Goal: Entertainment & Leisure: Consume media (video, audio)

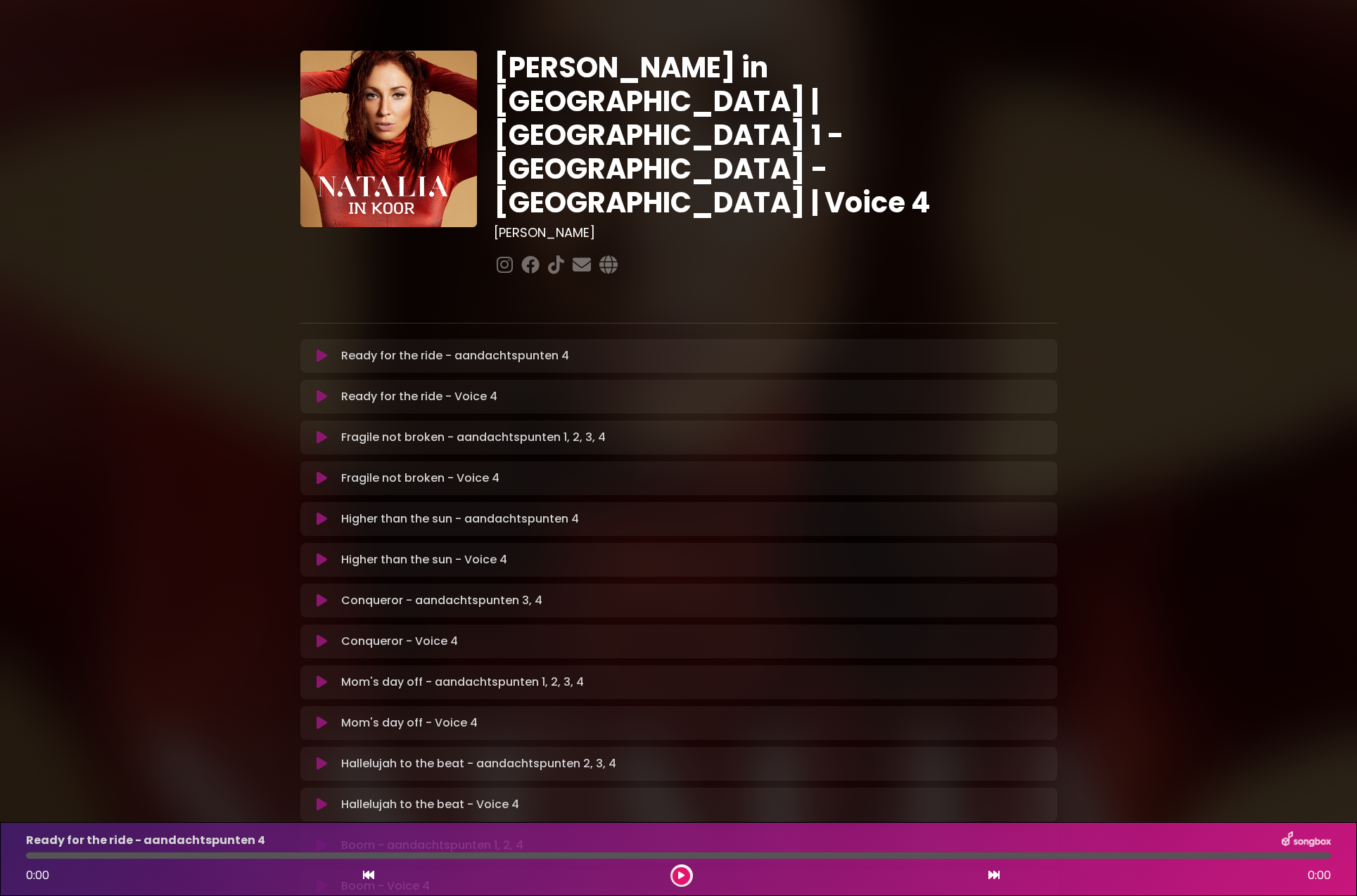
click at [331, 349] on button at bounding box center [322, 356] width 28 height 14
click at [379, 347] on p "Ready for the ride - aandachtspunten 4 Loading Track..." at bounding box center [492, 356] width 303 height 17
click at [322, 347] on div "Ready for the ride - aandachtspunten 4 Loading Track..." at bounding box center [679, 356] width 740 height 17
click at [325, 348] on icon at bounding box center [321, 356] width 14 height 16
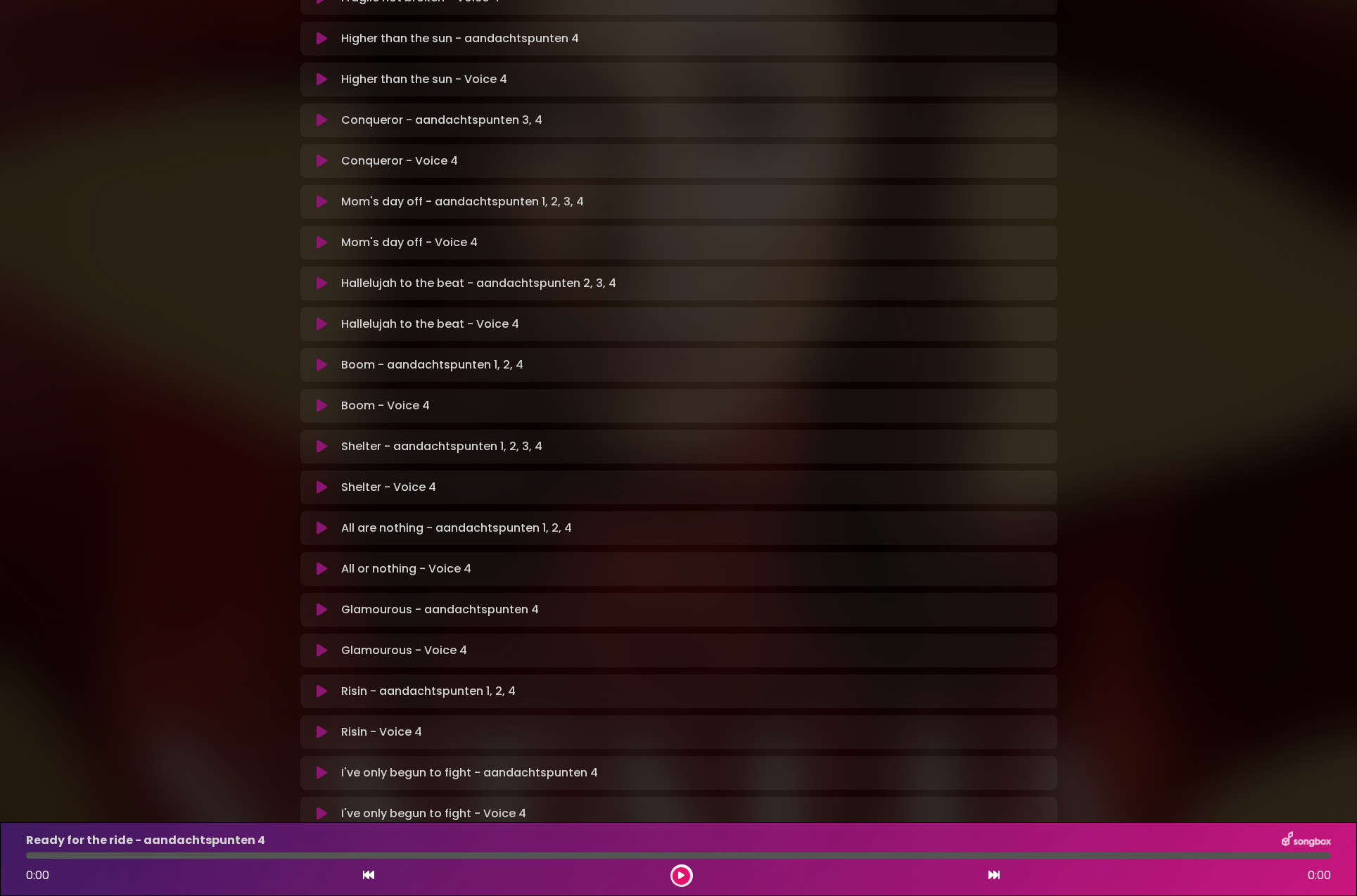
scroll to position [527, 0]
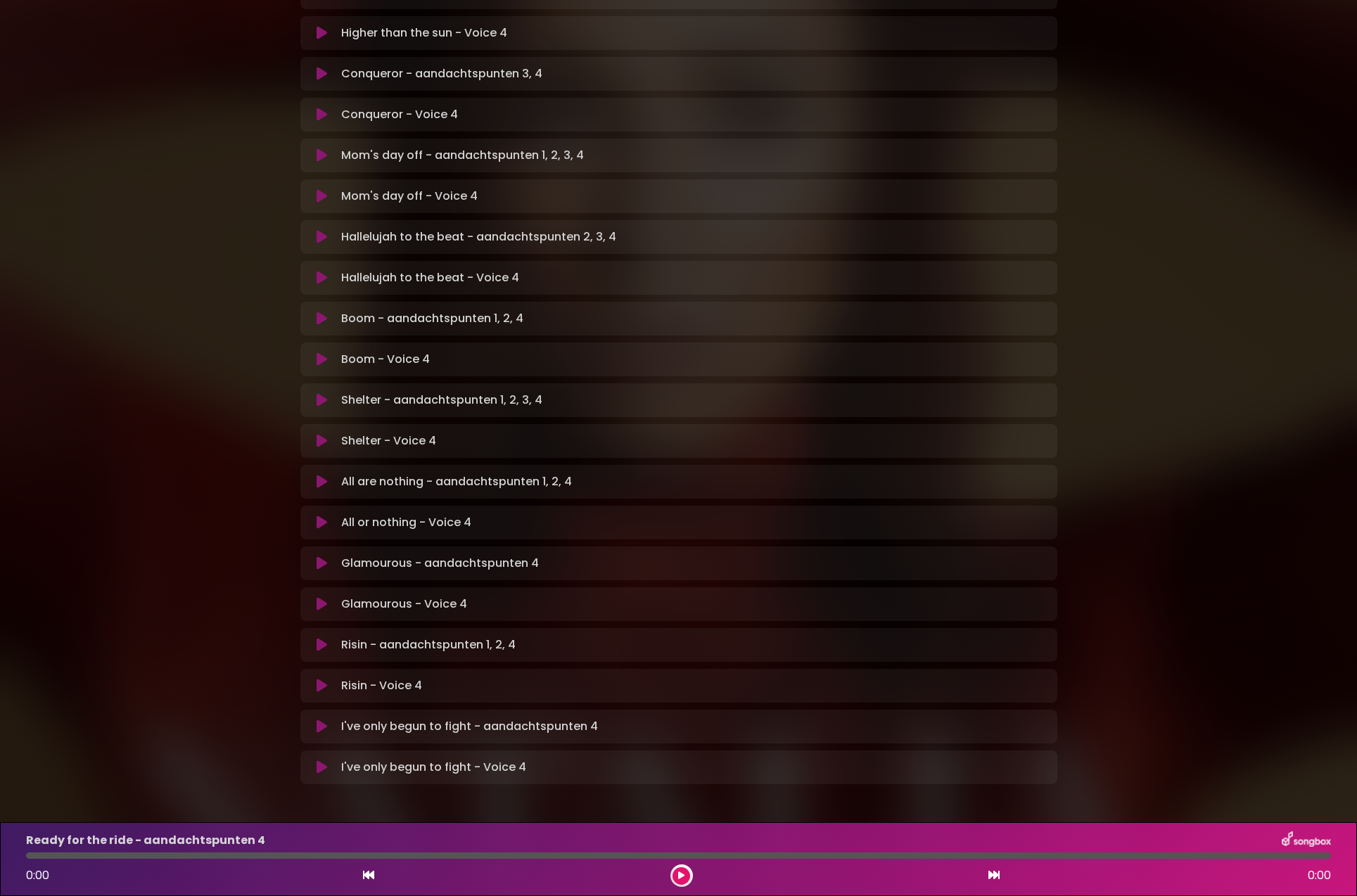
click at [283, 847] on div "Ready for the ride - aandachtspunten 4" at bounding box center [678, 841] width 1322 height 18
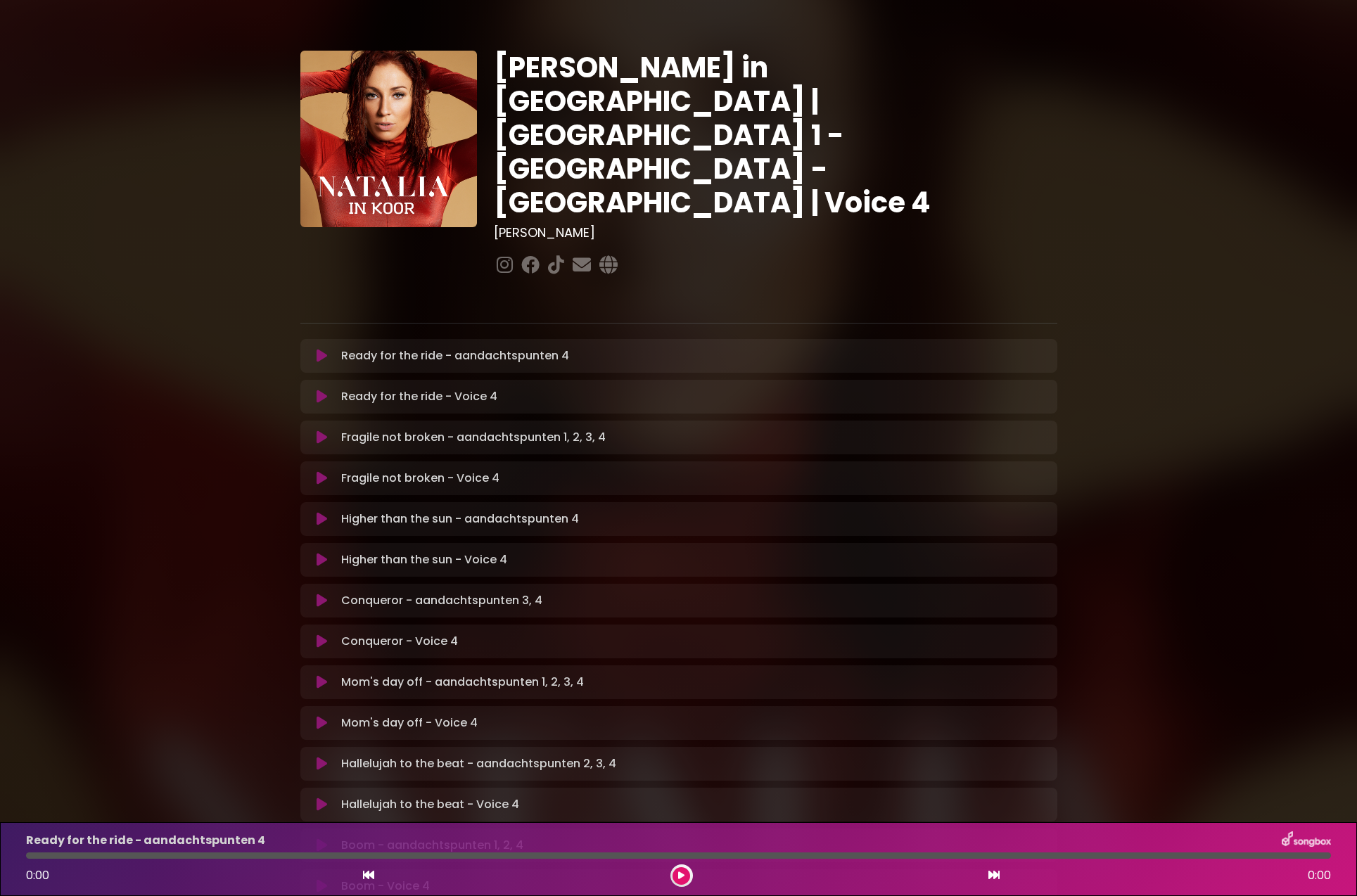
click at [322, 348] on icon at bounding box center [321, 357] width 14 height 17
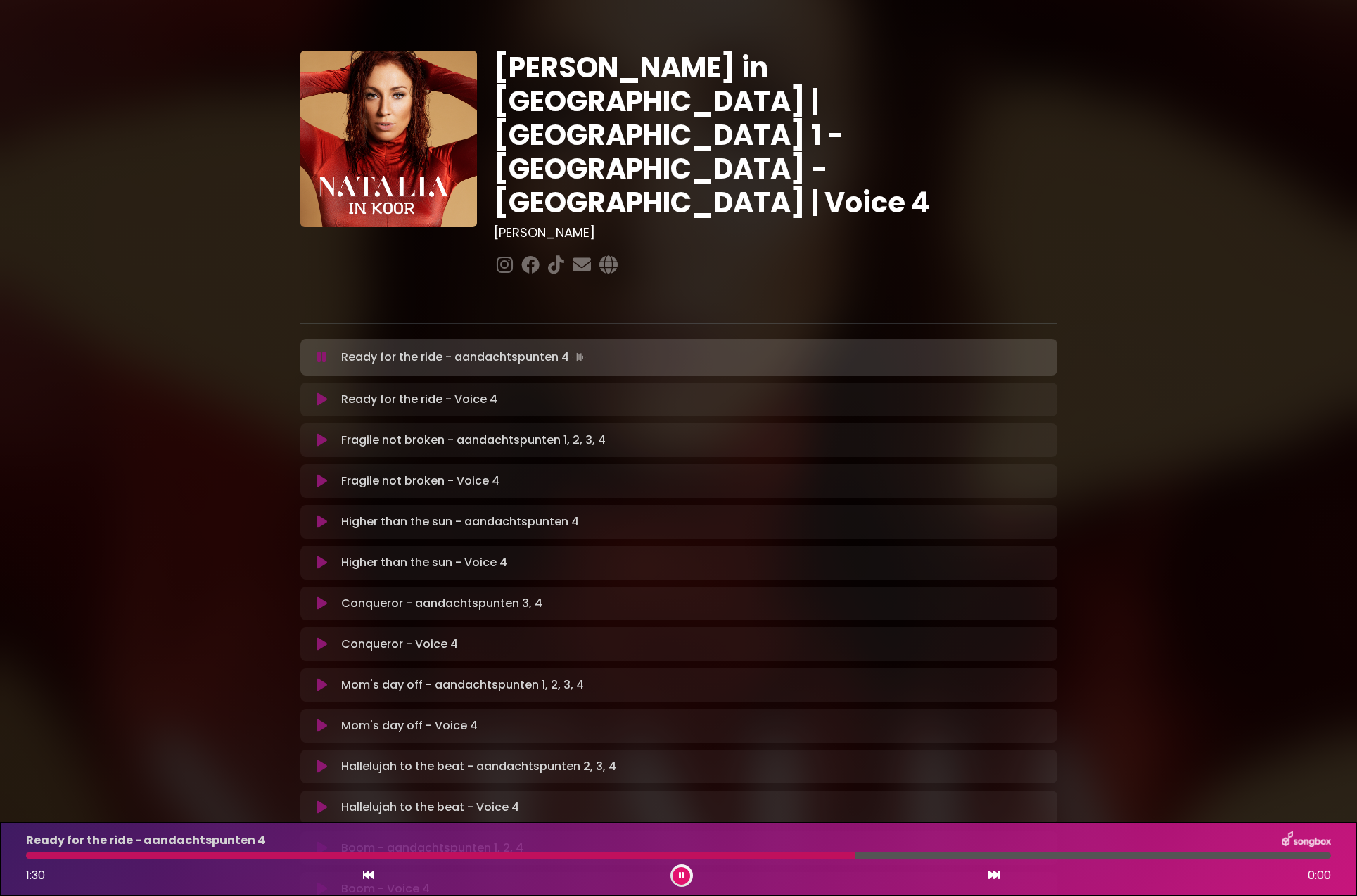
click at [803, 858] on div "Ready for the ride - aandachtspunten 4 1:30 0:00" at bounding box center [678, 859] width 1322 height 55
drag, startPoint x: 832, startPoint y: 855, endPoint x: 770, endPoint y: 862, distance: 62.4
click at [770, 862] on div "Ready for the ride - aandachtspunten 4 1:27 0:00" at bounding box center [678, 859] width 1322 height 55
drag, startPoint x: 780, startPoint y: 858, endPoint x: 752, endPoint y: 858, distance: 28.0
click at [752, 858] on div "Ready for the ride - aandachtspunten 4 1:23 0:00" at bounding box center [678, 859] width 1322 height 55
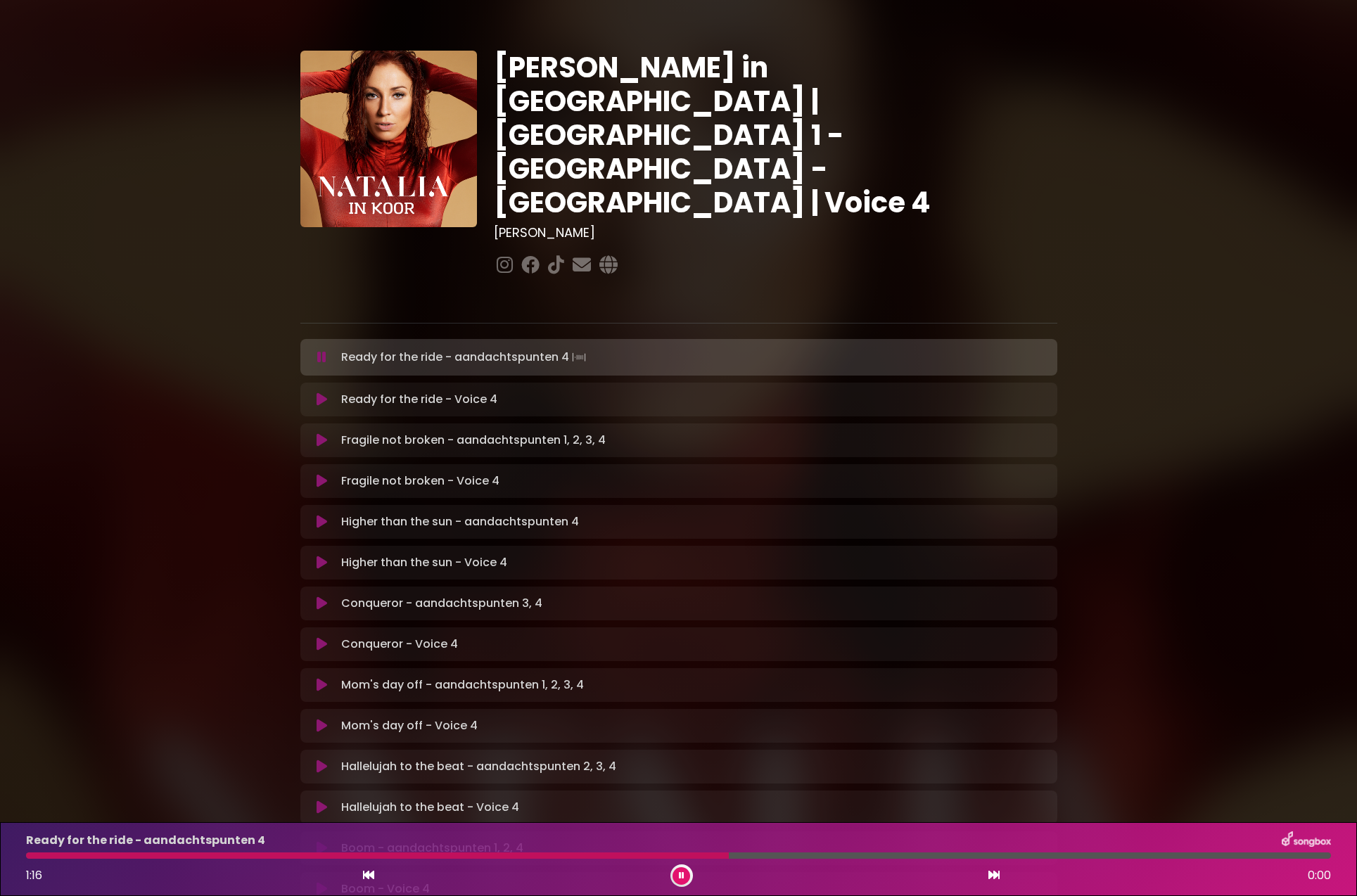
drag, startPoint x: 736, startPoint y: 855, endPoint x: 728, endPoint y: 857, distance: 8.2
click at [728, 857] on div at bounding box center [377, 856] width 702 height 7
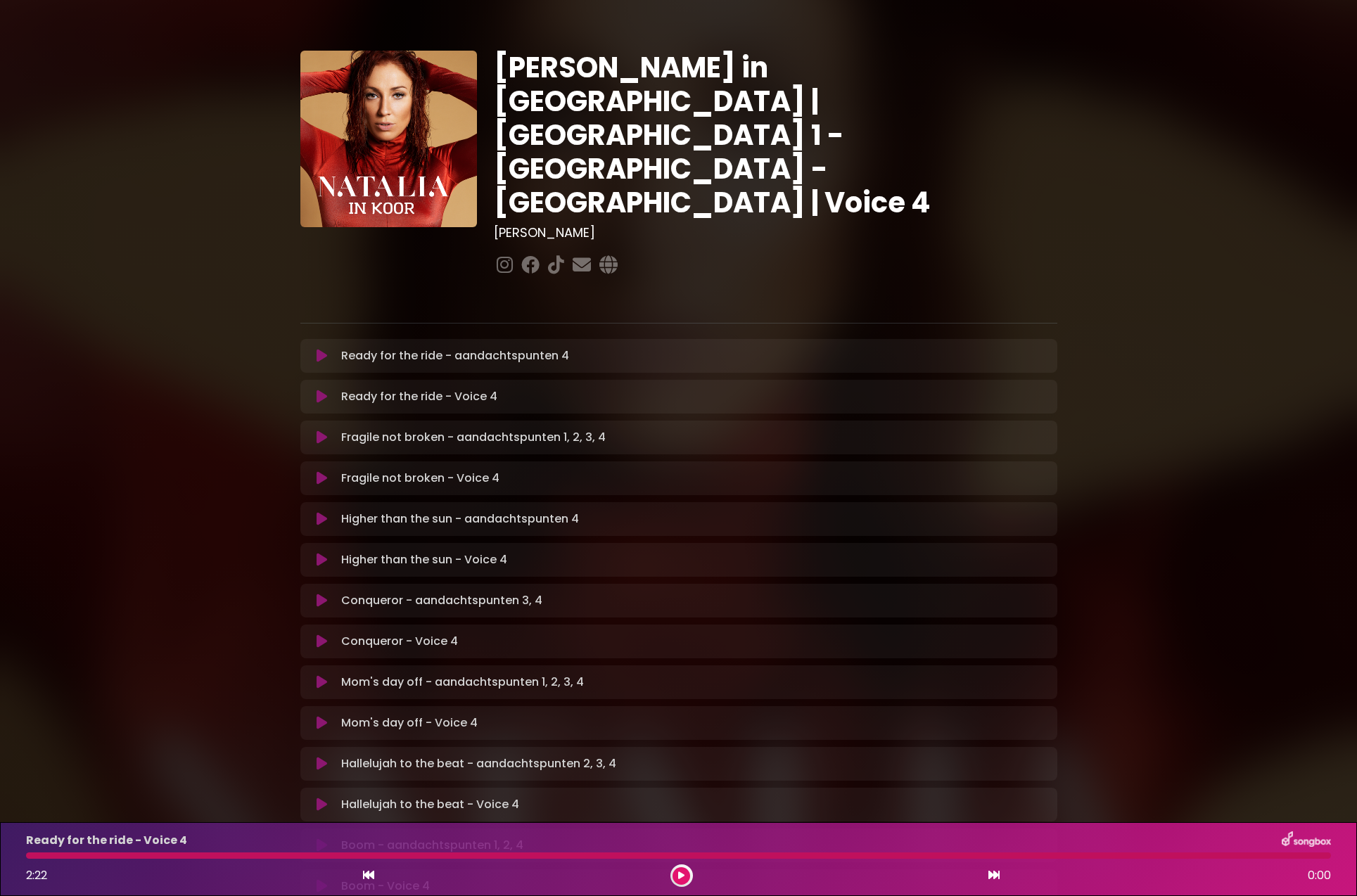
click at [684, 878] on icon at bounding box center [681, 875] width 9 height 11
